Goal: Task Accomplishment & Management: Use online tool/utility

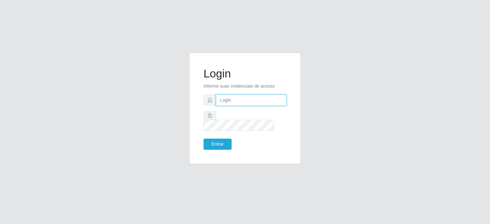
click at [221, 106] on input "text" at bounding box center [251, 100] width 70 height 11
type input "[EMAIL_ADDRESS][DOMAIN_NAME]"
click at [203, 139] on button "Entrar" at bounding box center [217, 144] width 28 height 11
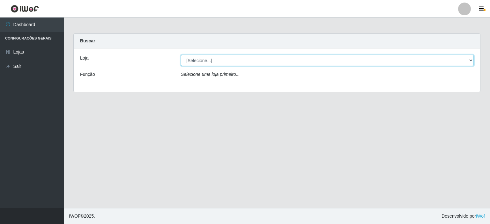
click at [471, 60] on select "[Selecione...] Corte Fácil - Unidade Planalto" at bounding box center [327, 60] width 293 height 11
select select "202"
click at [181, 55] on select "[Selecione...] Corte Fácil - Unidade Planalto" at bounding box center [327, 60] width 293 height 11
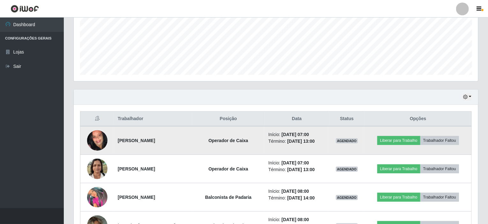
scroll to position [152, 0]
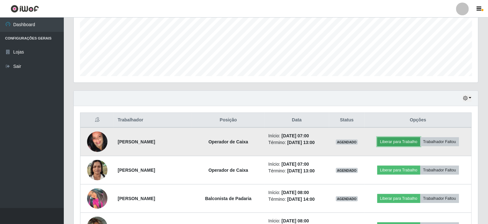
click at [389, 140] on button "Liberar para Trabalho" at bounding box center [398, 141] width 43 height 9
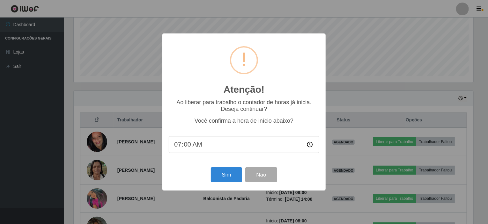
scroll to position [132, 402]
click at [232, 172] on button "Sim" at bounding box center [227, 174] width 31 height 15
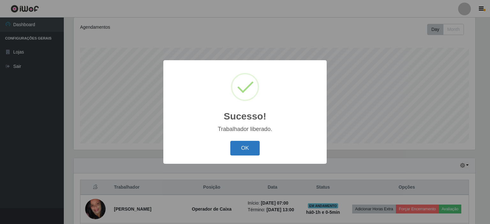
click at [249, 149] on button "OK" at bounding box center [245, 148] width 30 height 15
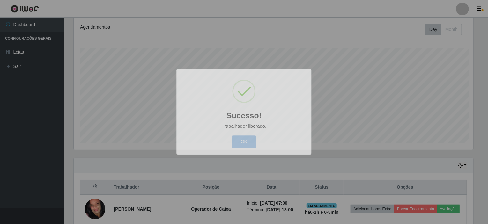
scroll to position [132, 404]
